Goal: Task Accomplishment & Management: Manage account settings

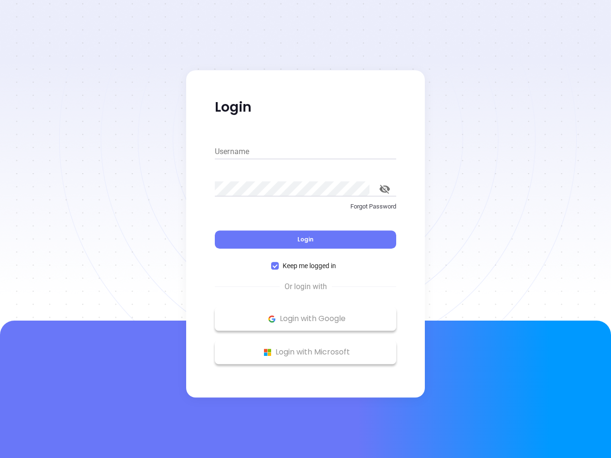
click at [305, 229] on div "Login" at bounding box center [305, 234] width 181 height 30
click at [305, 152] on input "Username" at bounding box center [305, 151] width 181 height 15
click at [385, 189] on icon "toggle password visibility" at bounding box center [384, 189] width 10 height 9
click at [305, 240] on span "Login" at bounding box center [305, 239] width 16 height 8
click at [305, 266] on span "Keep me logged in" at bounding box center [309, 265] width 61 height 10
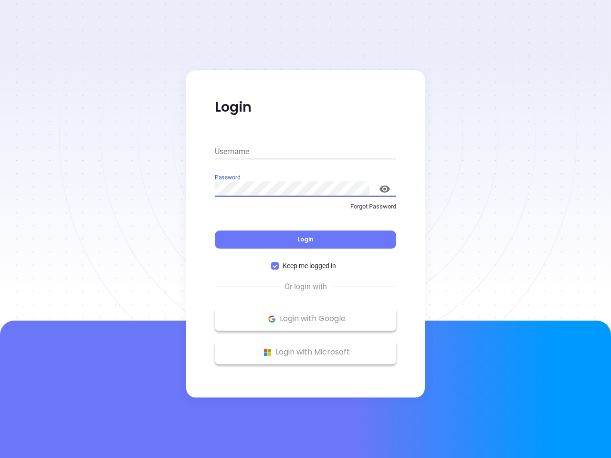
click at [279, 266] on input "Keep me logged in" at bounding box center [275, 266] width 8 height 8
checkbox input "false"
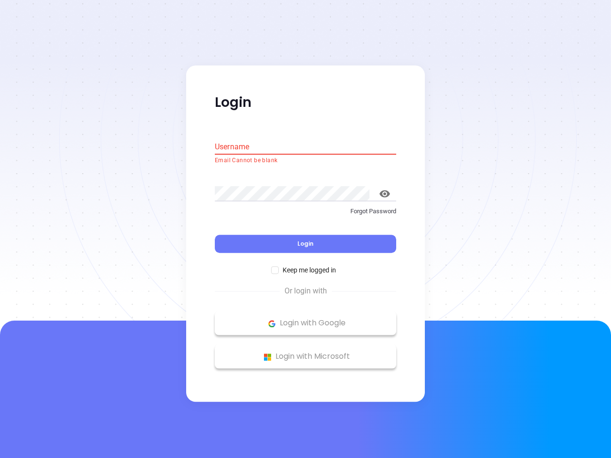
click at [305, 319] on p "Login with Google" at bounding box center [305, 323] width 172 height 14
click at [305, 352] on p "Login with Microsoft" at bounding box center [305, 357] width 172 height 14
